Goal: Check status

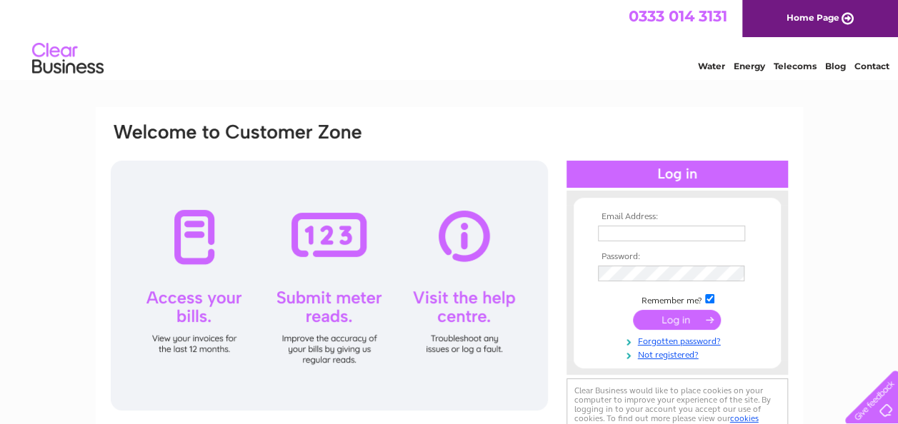
type input "Julie@recyke-a-bike.co.uk"
click at [683, 317] on input "submit" at bounding box center [677, 320] width 88 height 20
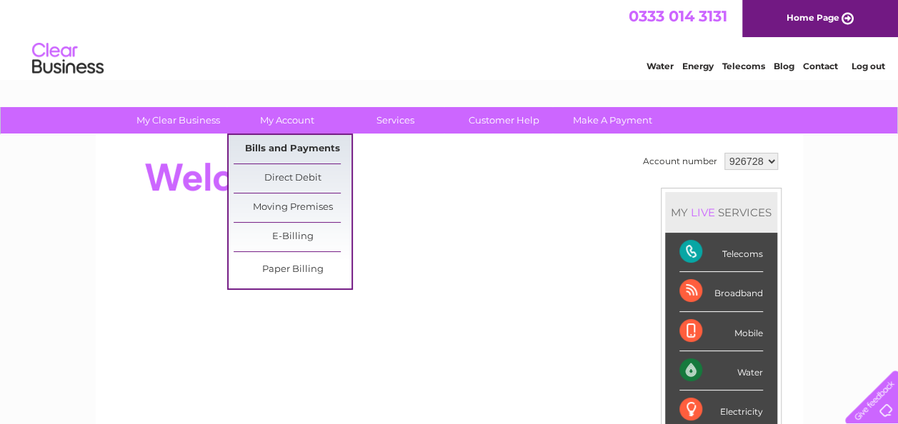
click at [286, 156] on link "Bills and Payments" at bounding box center [292, 149] width 118 height 29
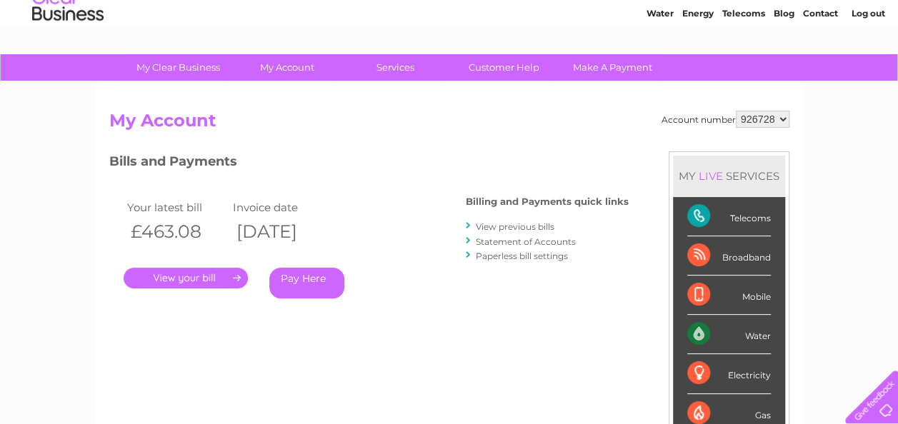
scroll to position [143, 0]
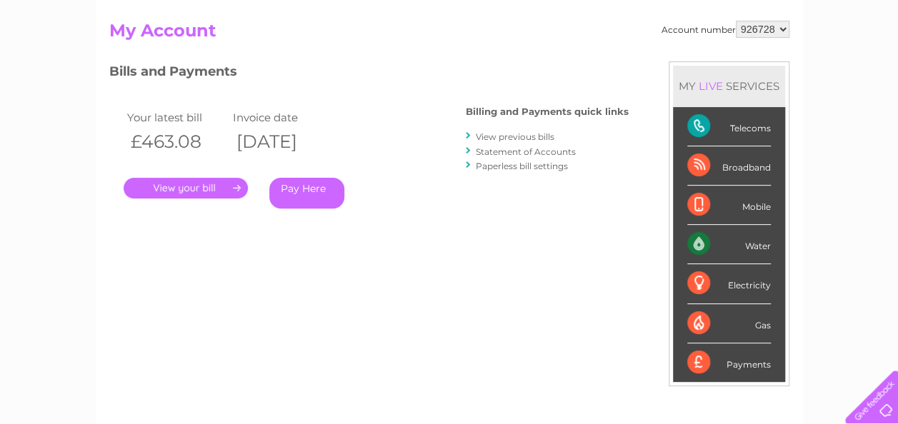
click at [205, 188] on link "." at bounding box center [186, 188] width 124 height 21
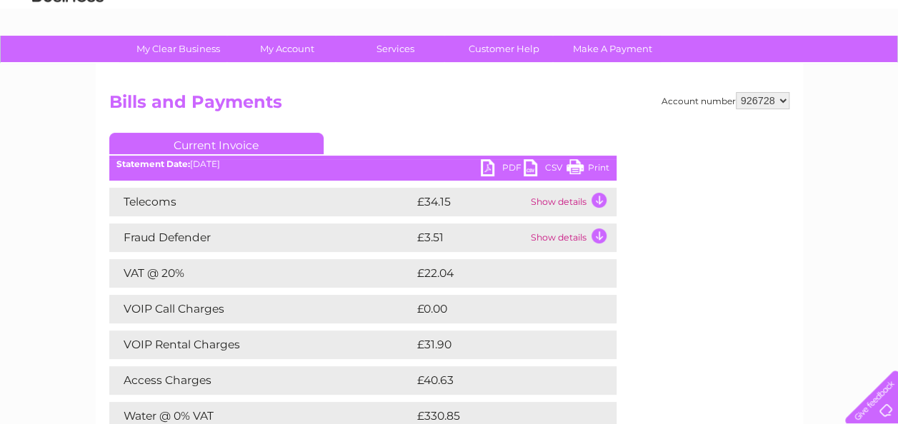
scroll to position [71, 0]
click at [504, 164] on link "PDF" at bounding box center [502, 169] width 43 height 21
